Goal: Task Accomplishment & Management: Use online tool/utility

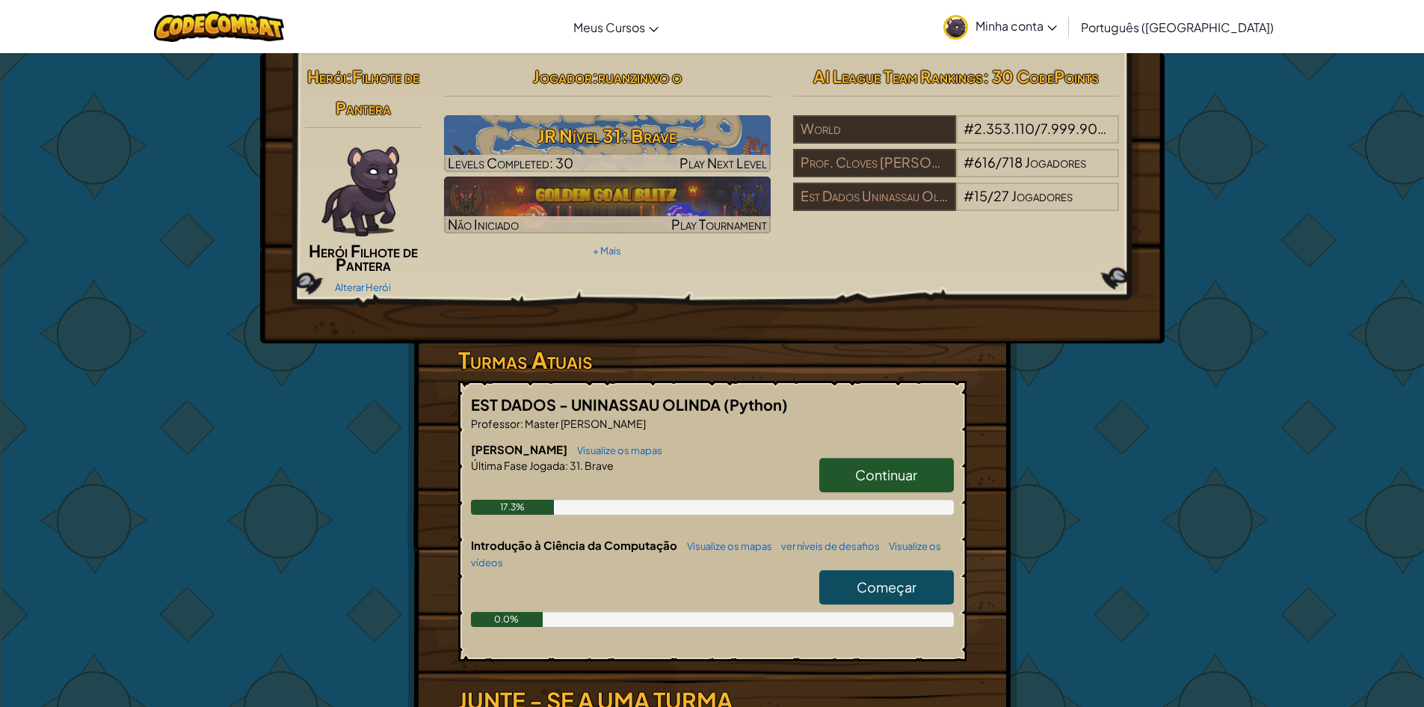
click at [864, 482] on span "Continuar" at bounding box center [886, 474] width 62 height 17
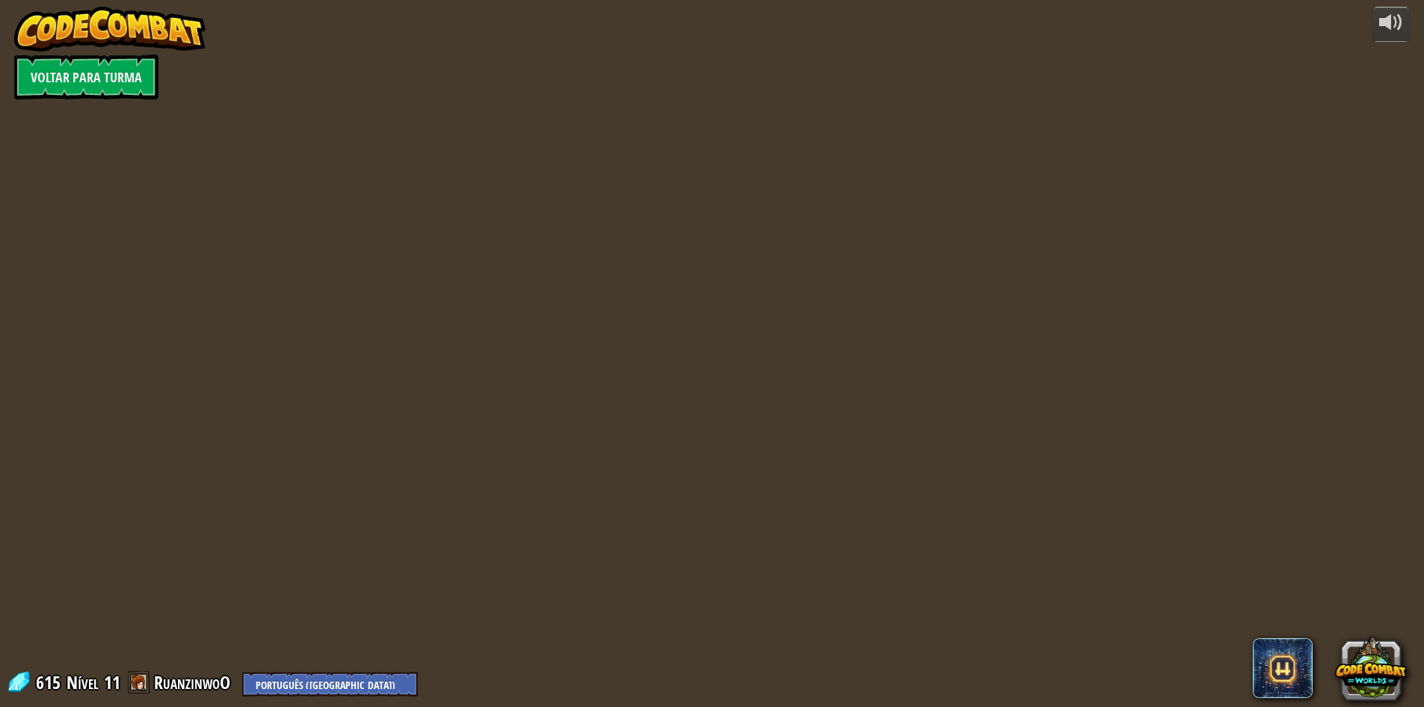
select select "pt-BR"
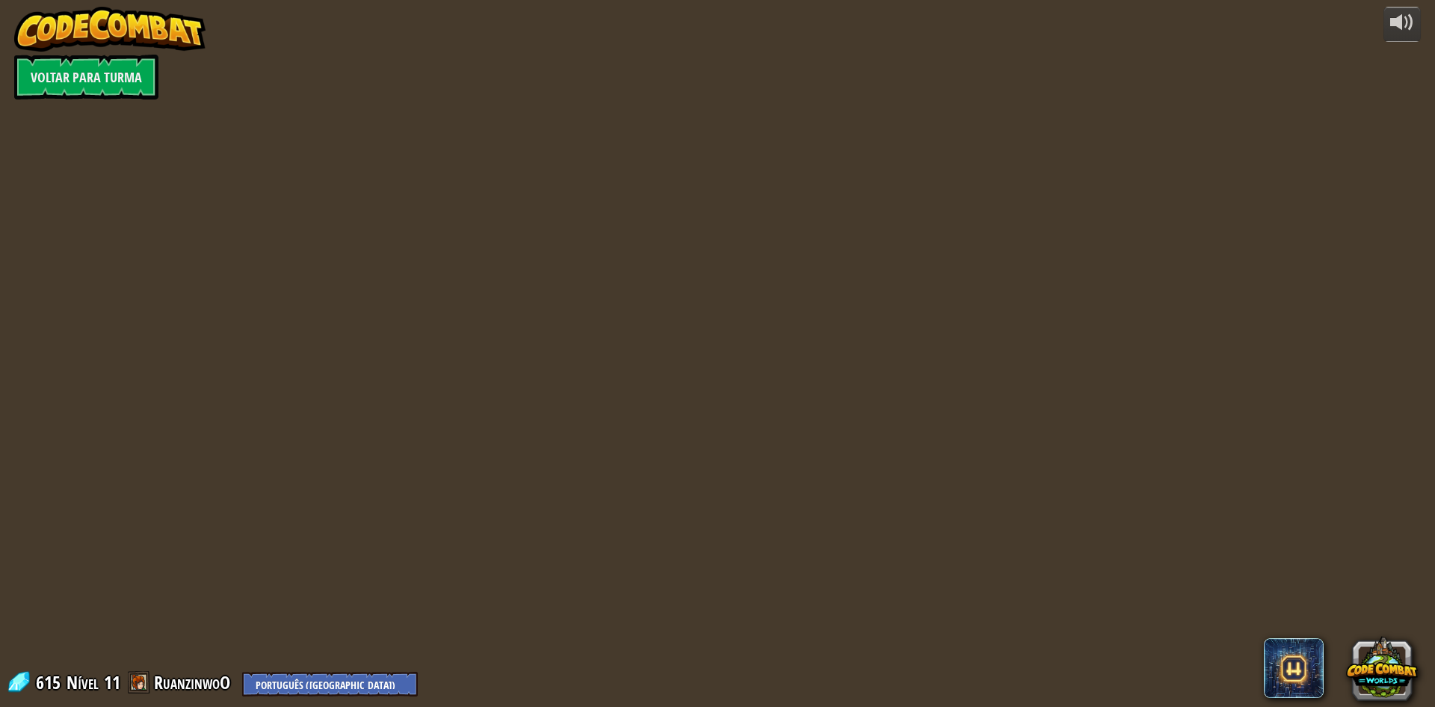
select select "pt-BR"
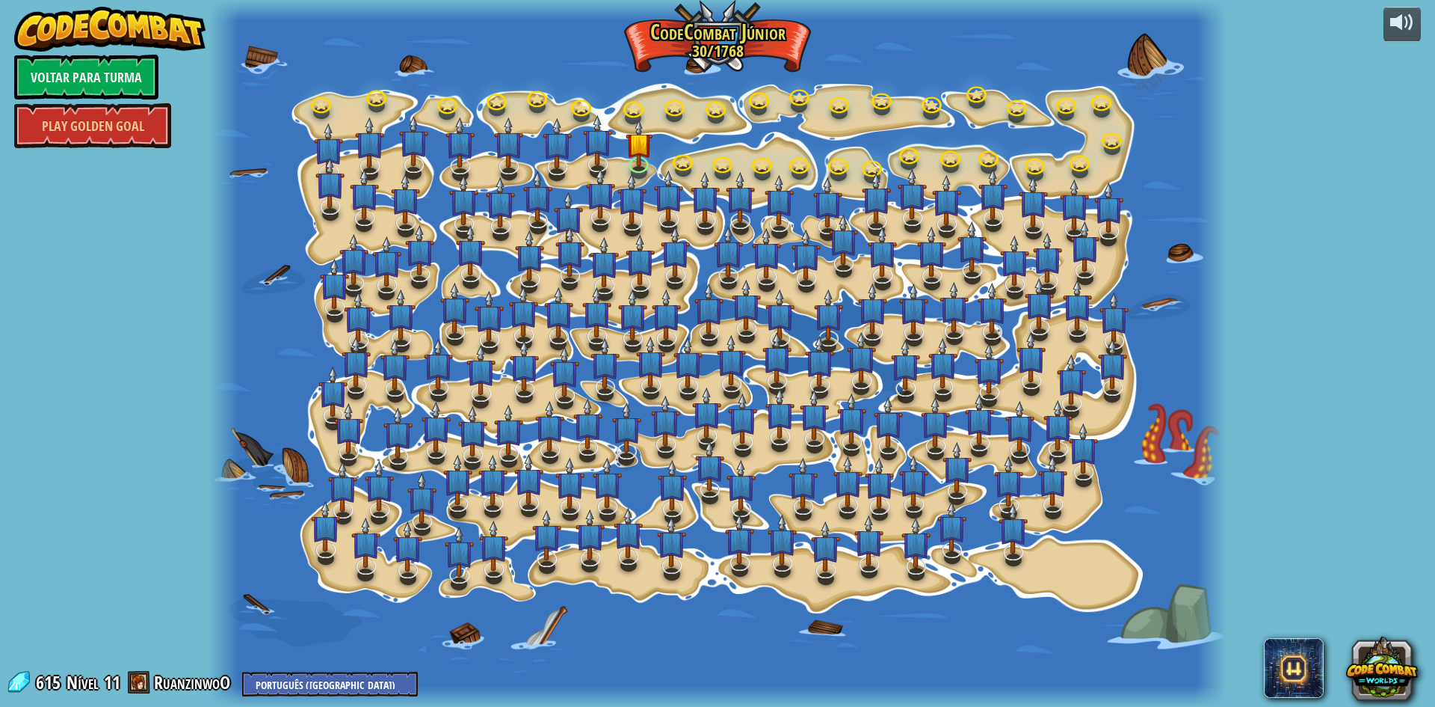
select select "pt-BR"
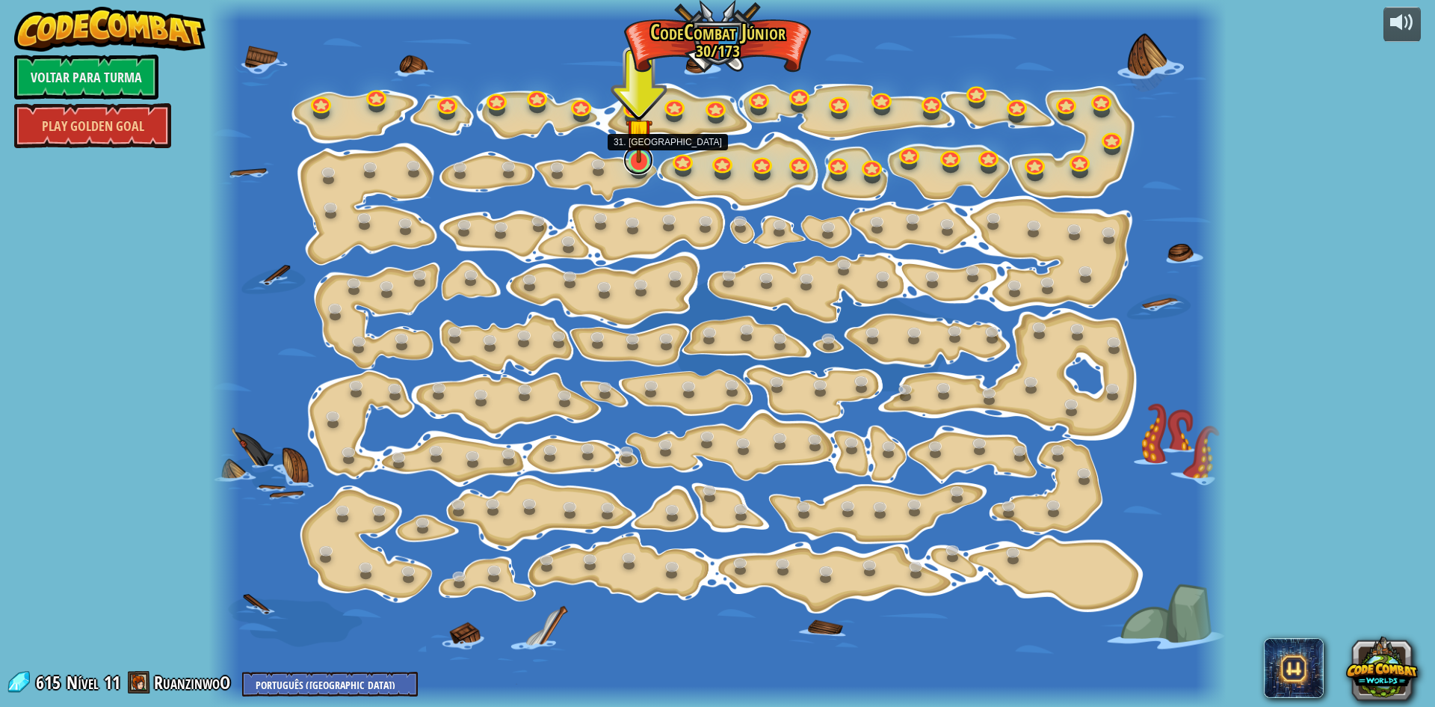
click at [641, 165] on link at bounding box center [639, 160] width 30 height 30
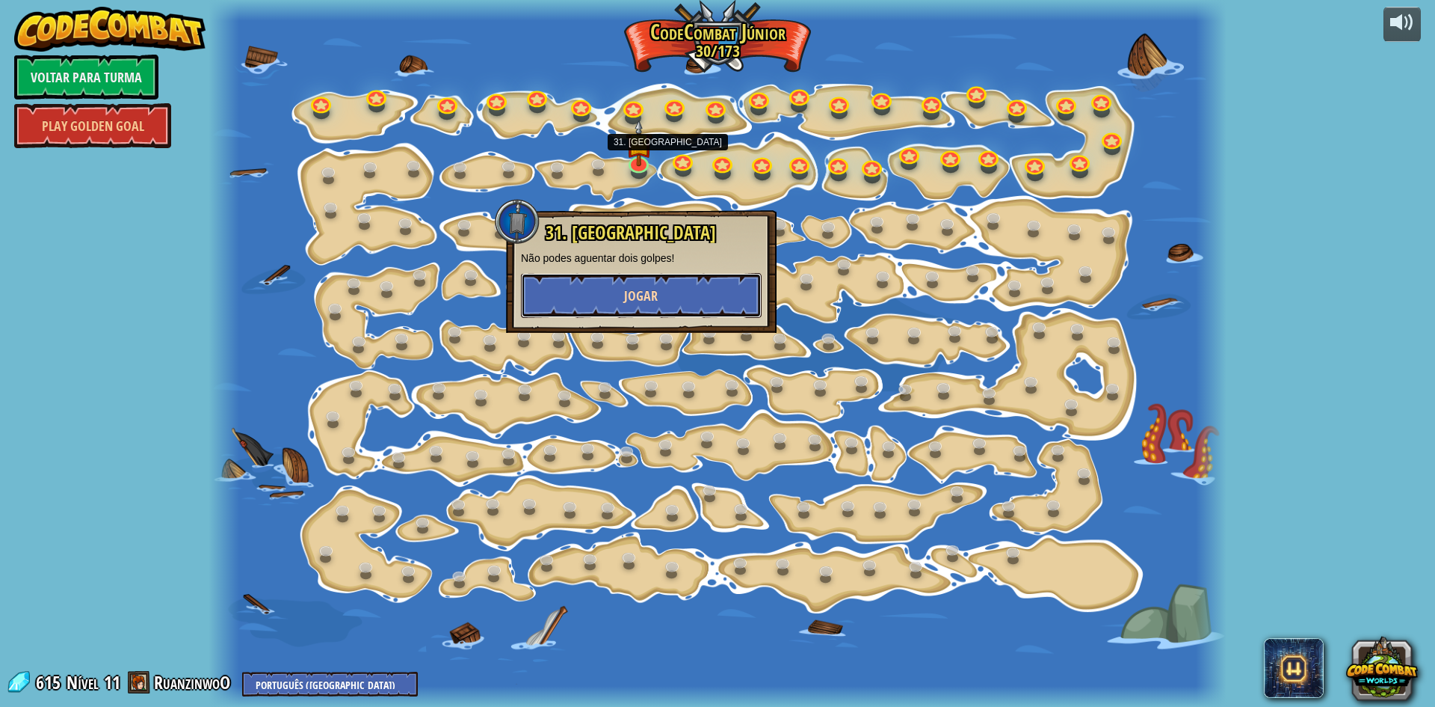
click at [571, 287] on button "Jogar" at bounding box center [641, 295] width 241 height 45
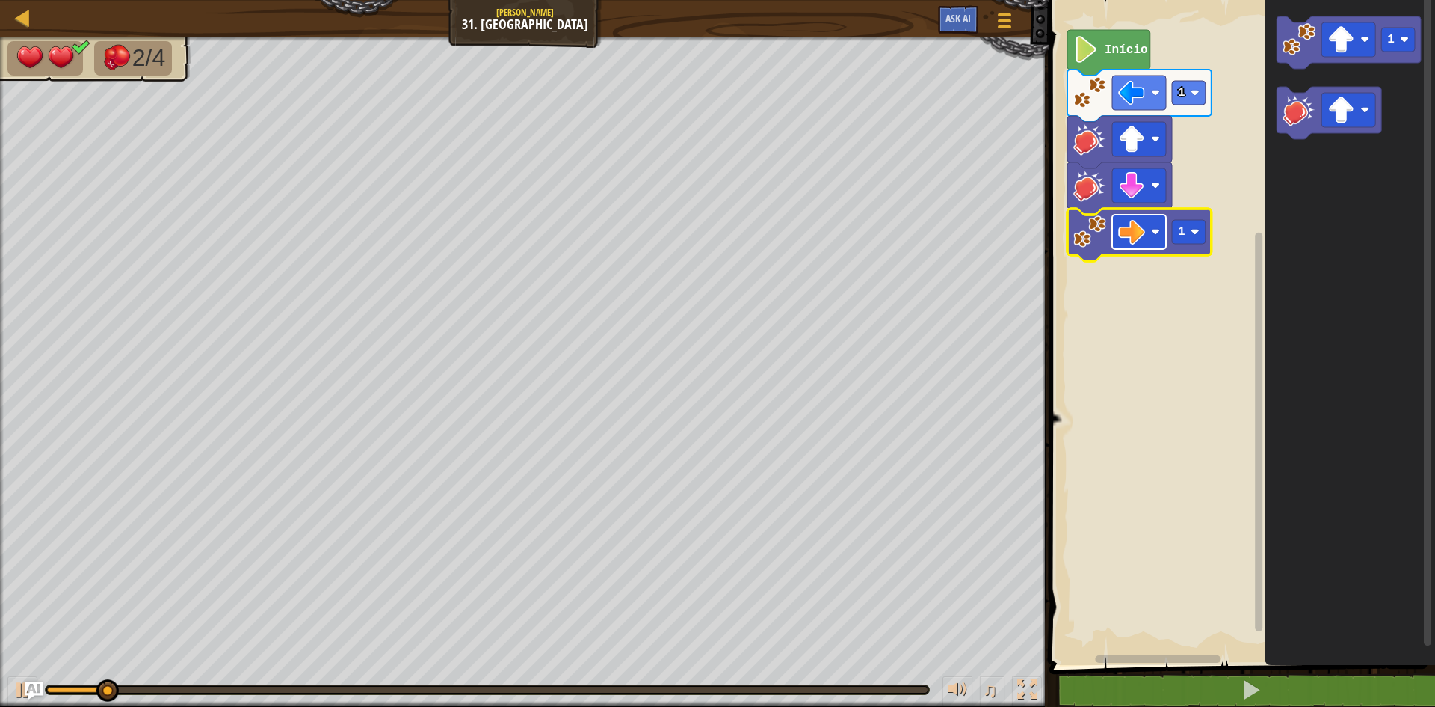
click at [1130, 243] on image "Espaço de trabalho do Blockly" at bounding box center [1131, 231] width 27 height 27
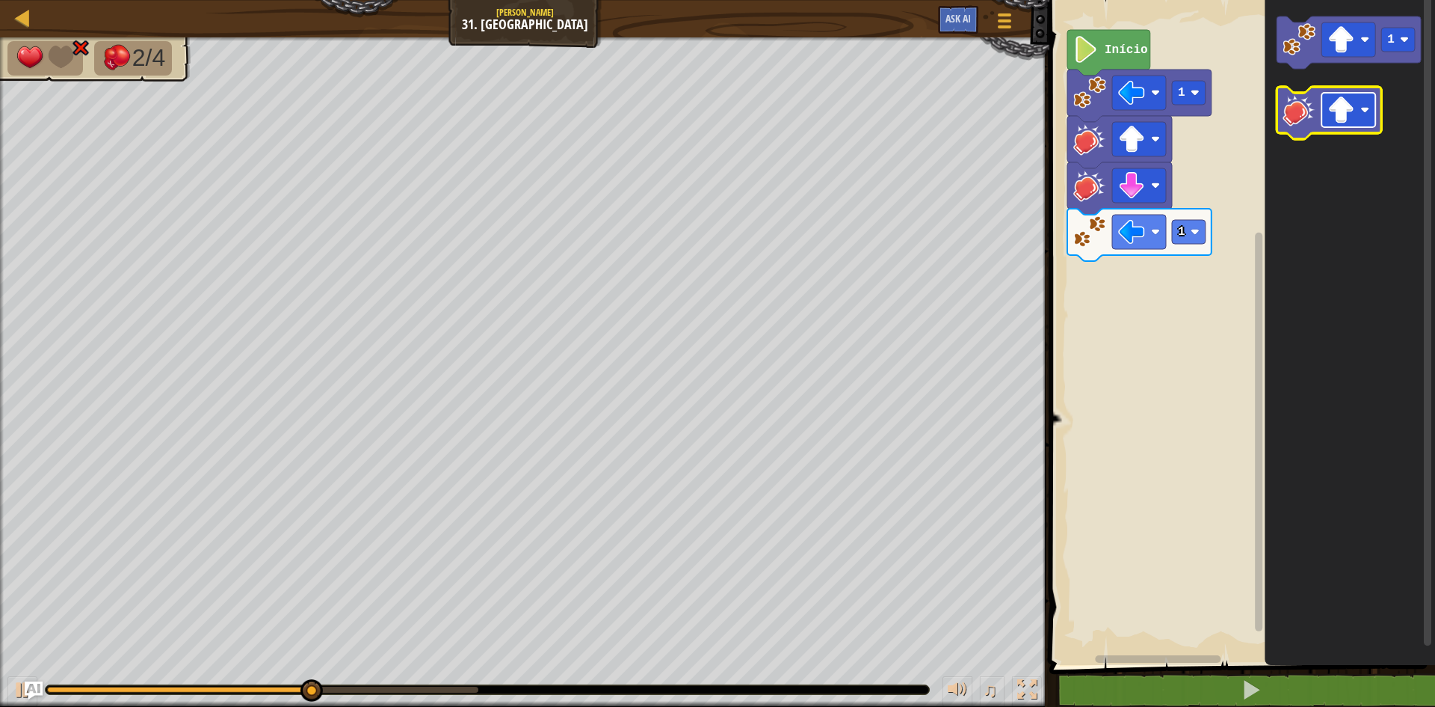
click at [1332, 124] on rect "Espaço de trabalho do Blockly" at bounding box center [1349, 110] width 54 height 34
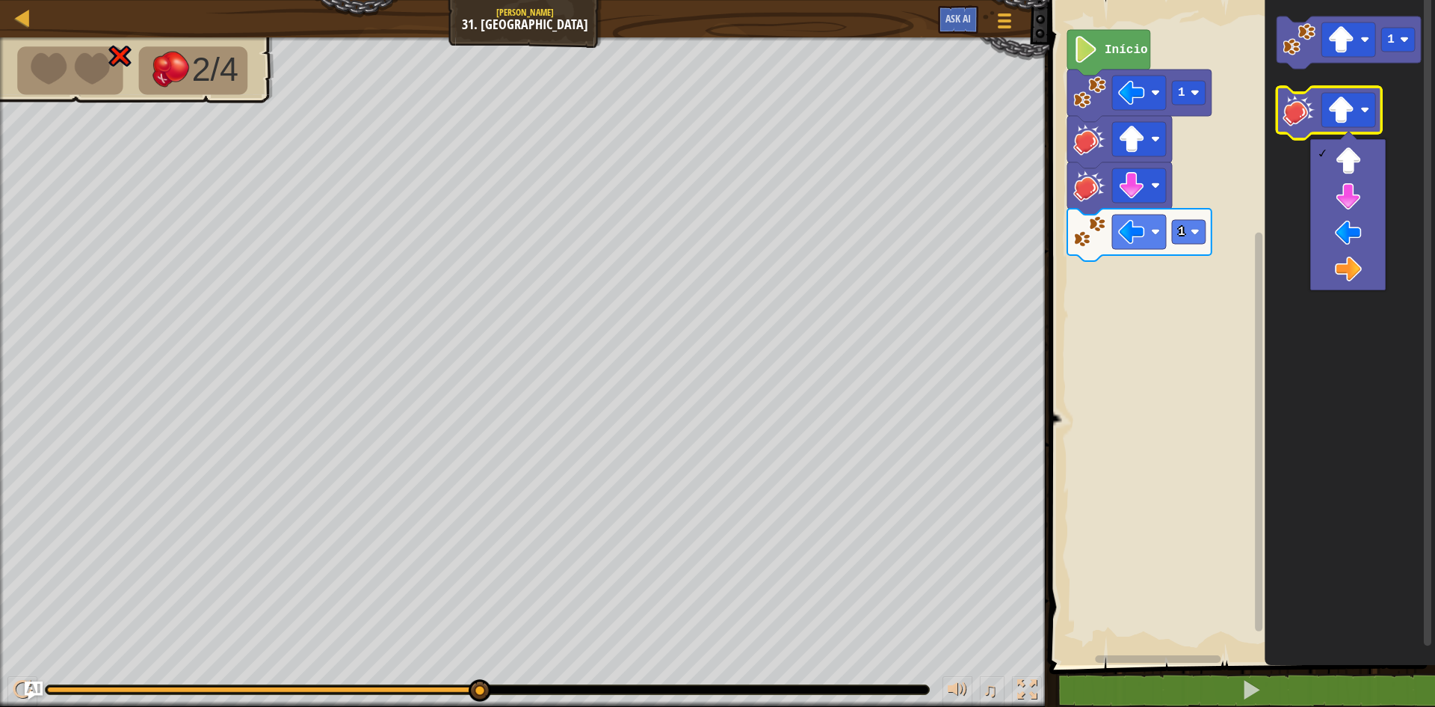
click at [1293, 129] on icon "Espaço de trabalho do Blockly" at bounding box center [1329, 113] width 105 height 52
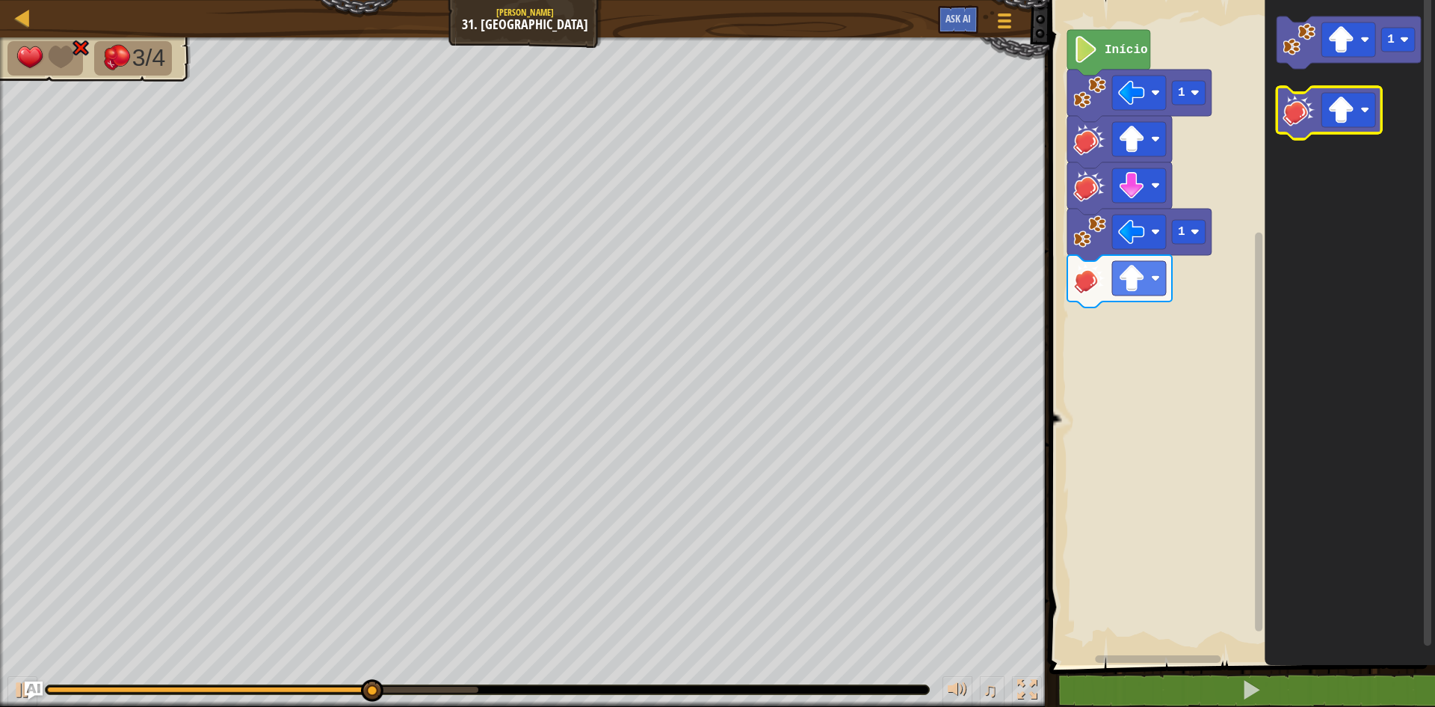
click at [1302, 127] on icon "Espaço de trabalho do Blockly" at bounding box center [1329, 113] width 105 height 52
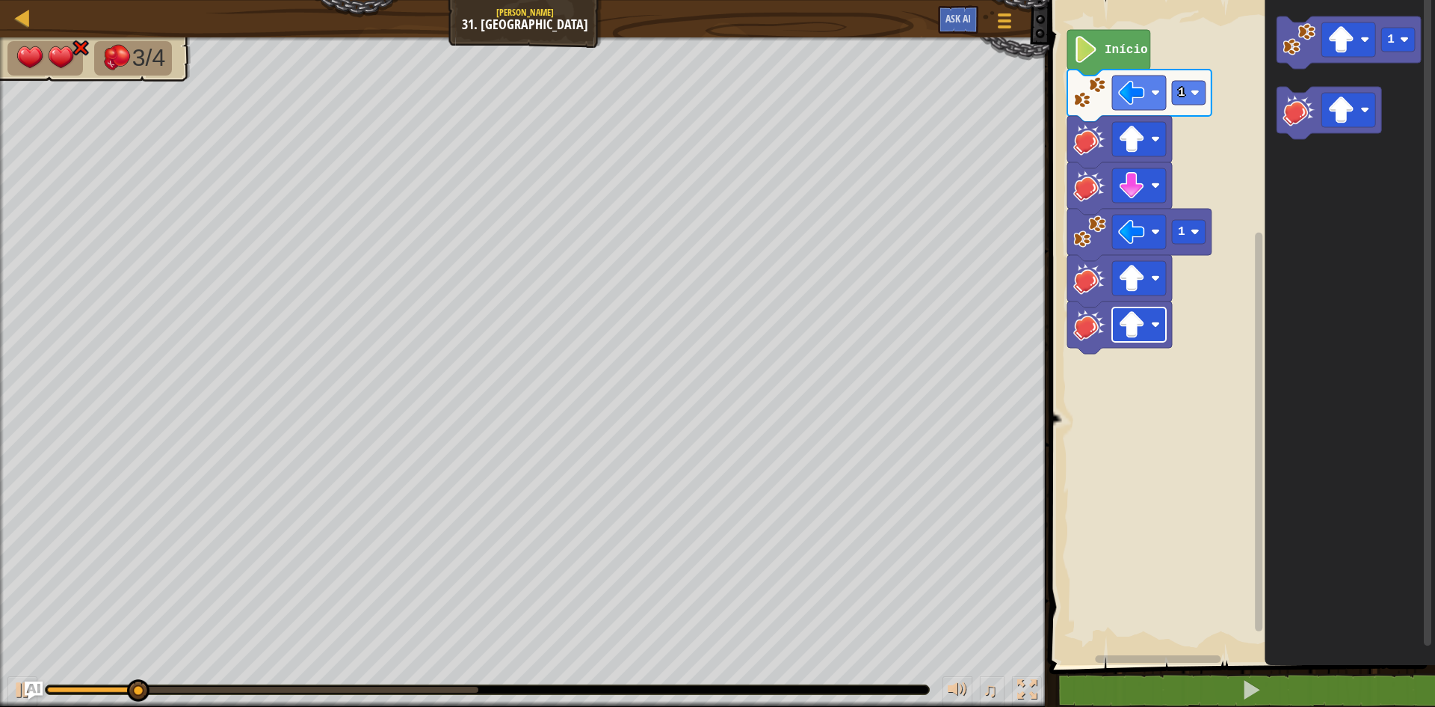
click at [1146, 331] on rect "Espaço de trabalho do Blockly" at bounding box center [1139, 324] width 54 height 34
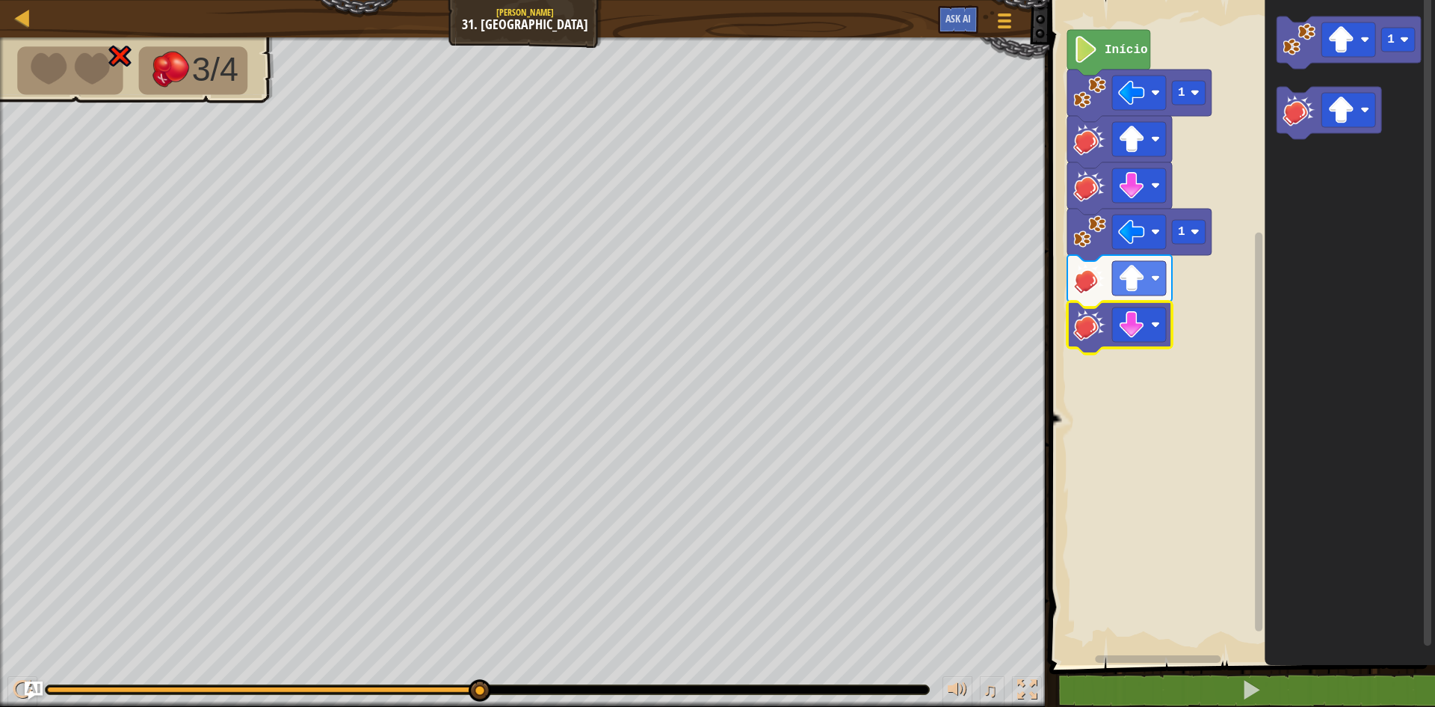
click at [1115, 73] on icon "Espaço de trabalho do Blockly" at bounding box center [1140, 96] width 144 height 52
click at [1092, 61] on image "Espaço de trabalho do Blockly" at bounding box center [1086, 49] width 25 height 27
click at [1201, 179] on rect "Espaço de trabalho do Blockly" at bounding box center [1240, 329] width 390 height 672
click at [25, 695] on img "Ask AI" at bounding box center [33, 689] width 19 height 19
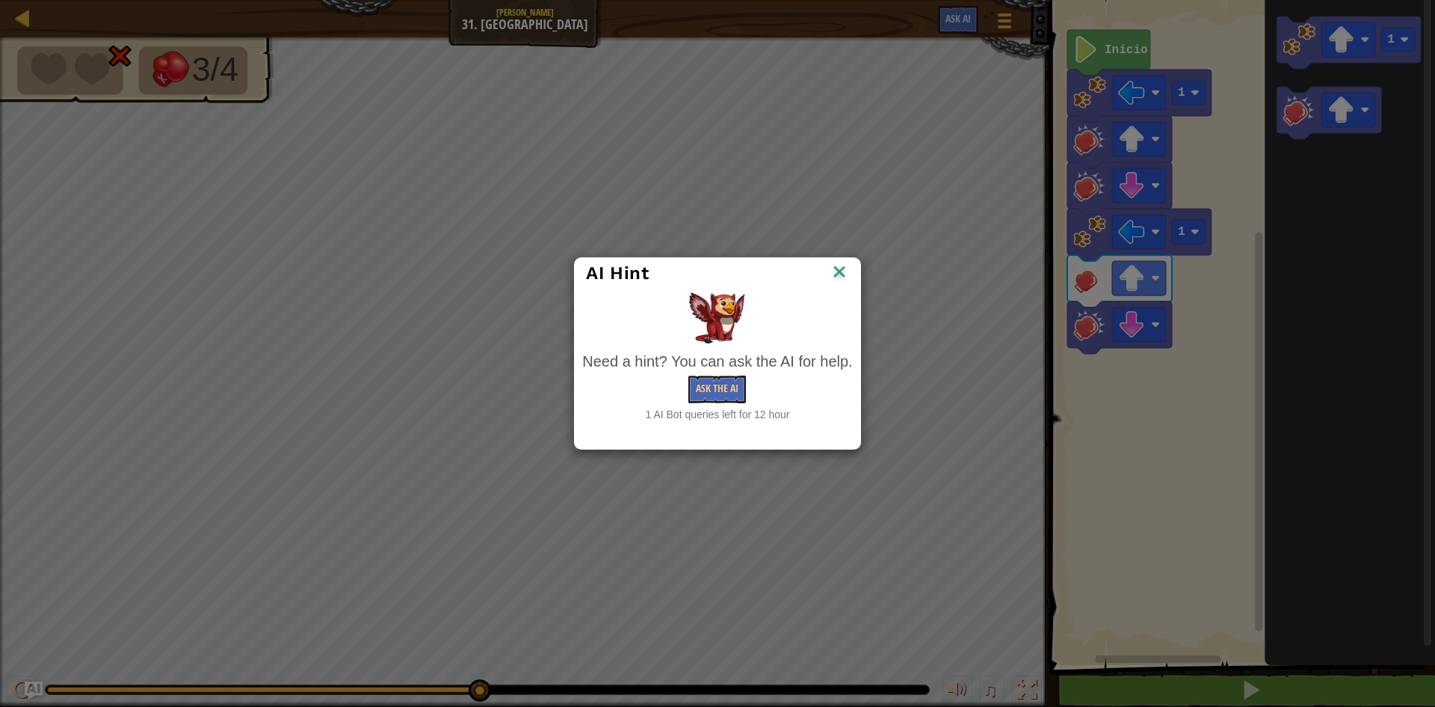
click at [843, 271] on img at bounding box center [839, 273] width 19 height 22
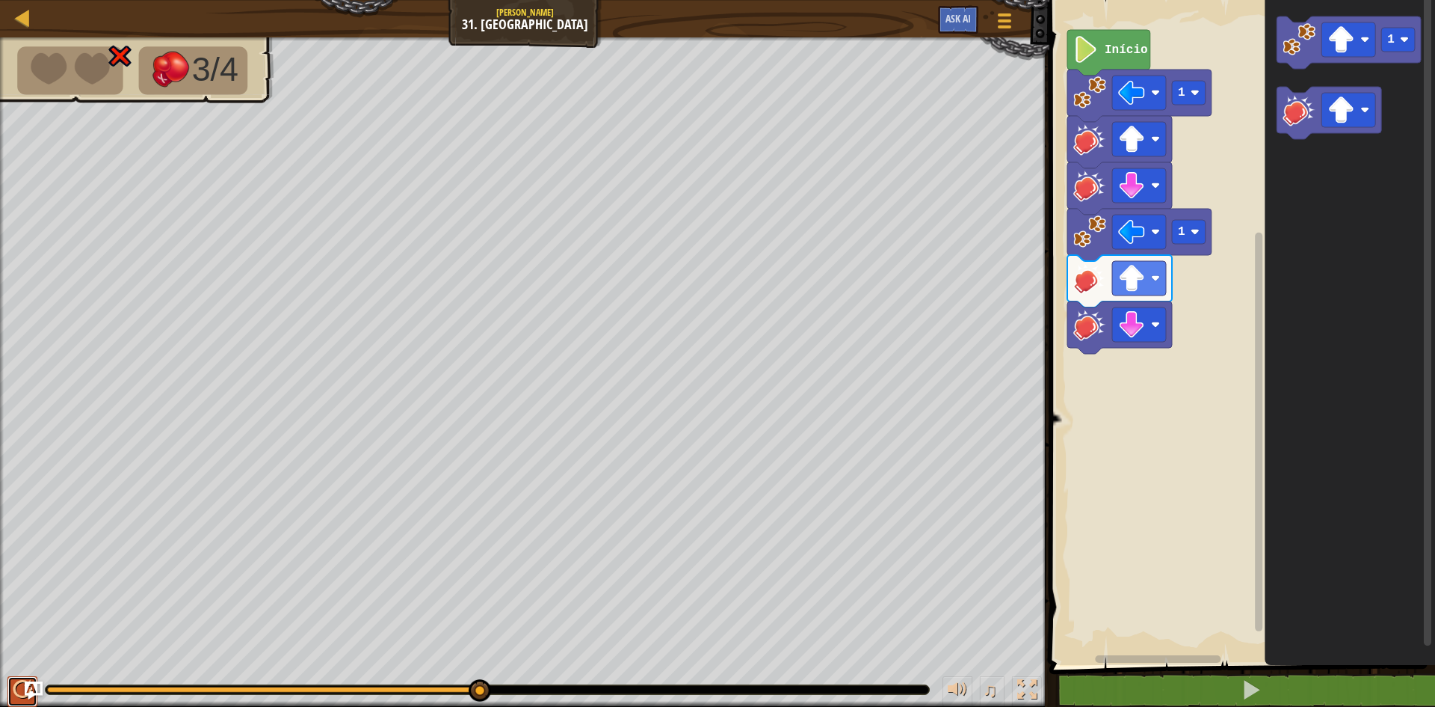
click at [18, 680] on div at bounding box center [22, 689] width 19 height 19
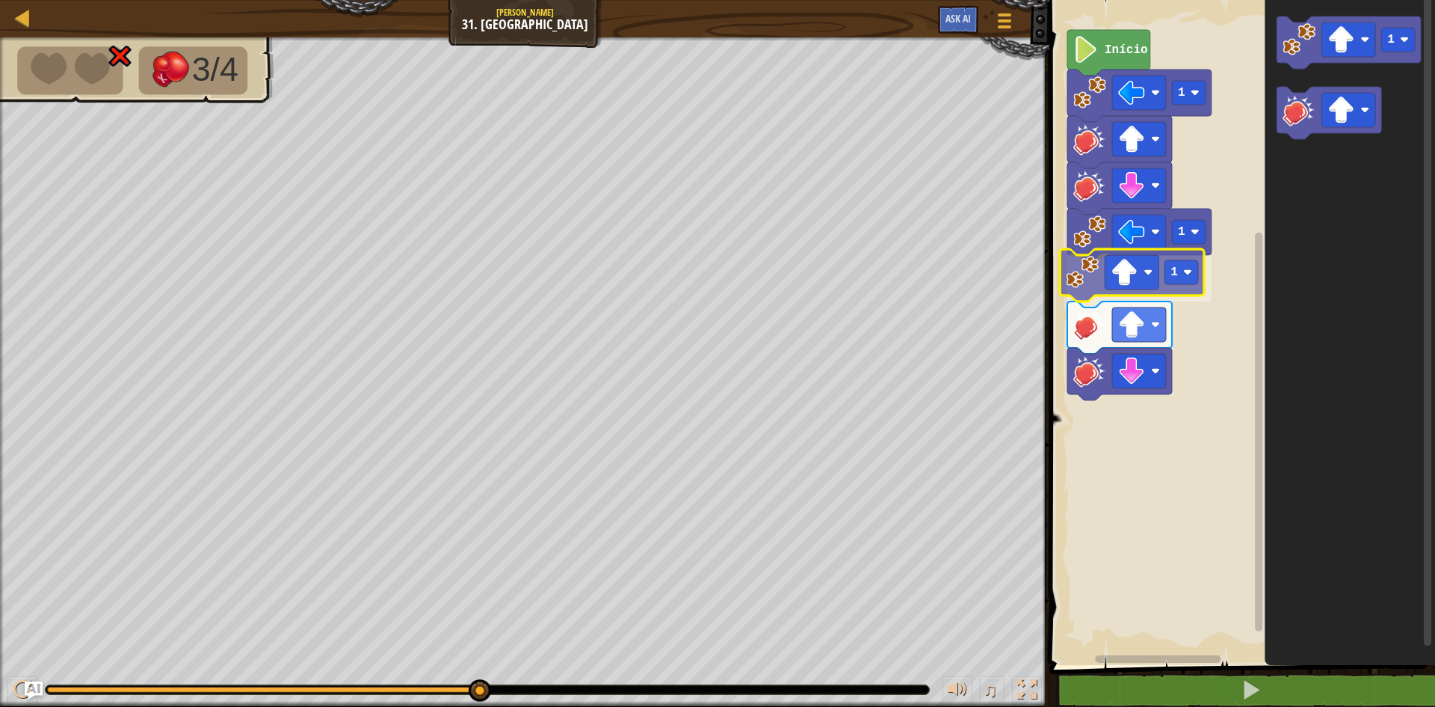
click at [1087, 295] on div "Início 1 1 1 1 1" at bounding box center [1240, 329] width 390 height 672
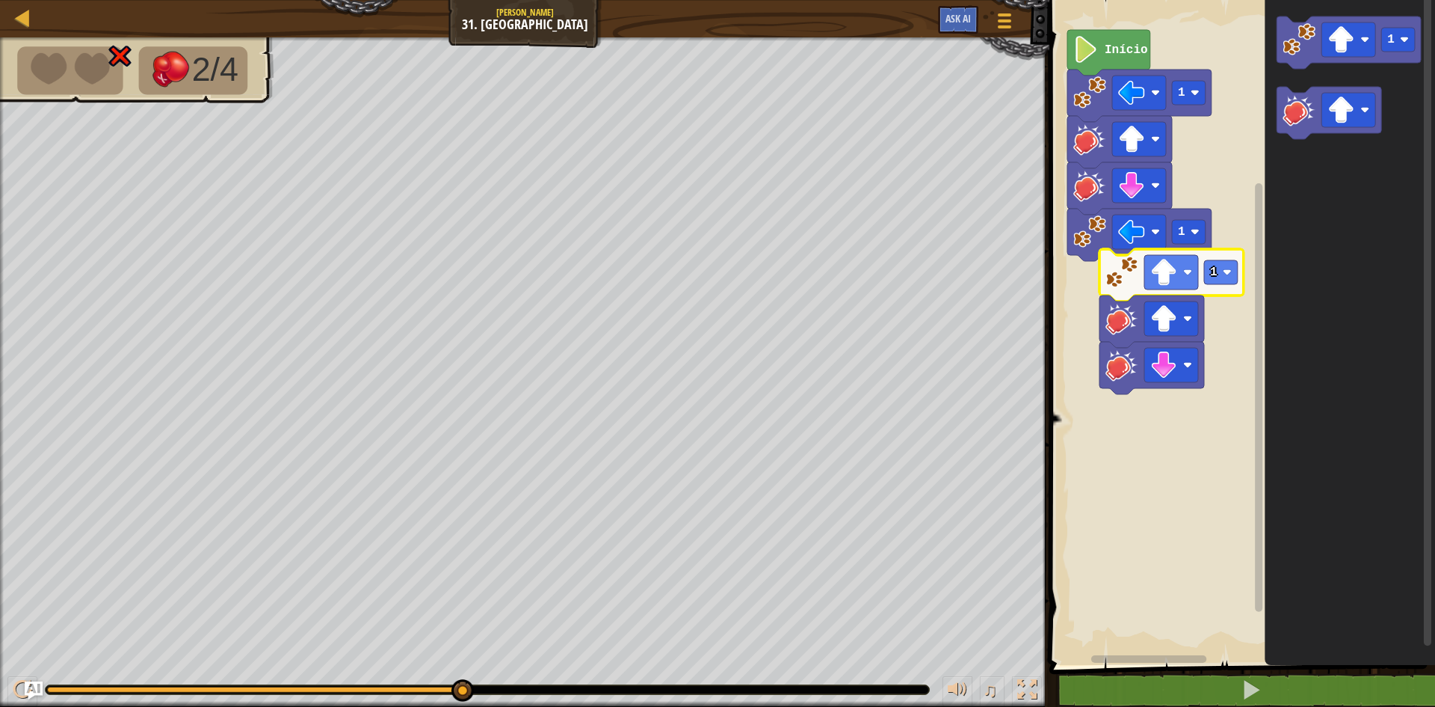
click at [1175, 443] on rect "Espaço de trabalho do Blockly" at bounding box center [1240, 329] width 390 height 672
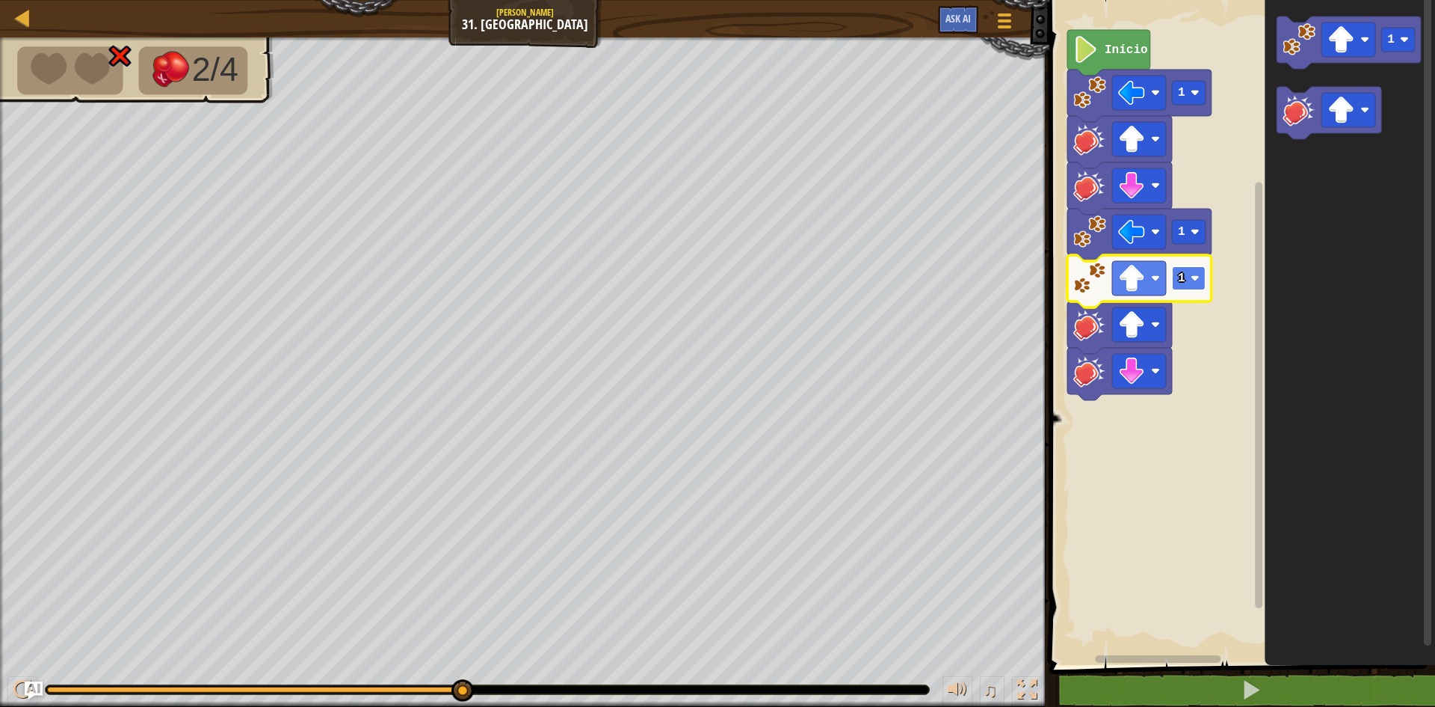
click at [1192, 271] on rect "Espaço de trabalho do Blockly" at bounding box center [1189, 278] width 34 height 24
click at [1193, 275] on image "Espaço de trabalho do Blockly" at bounding box center [1195, 278] width 9 height 9
